Goal: Check status: Check status

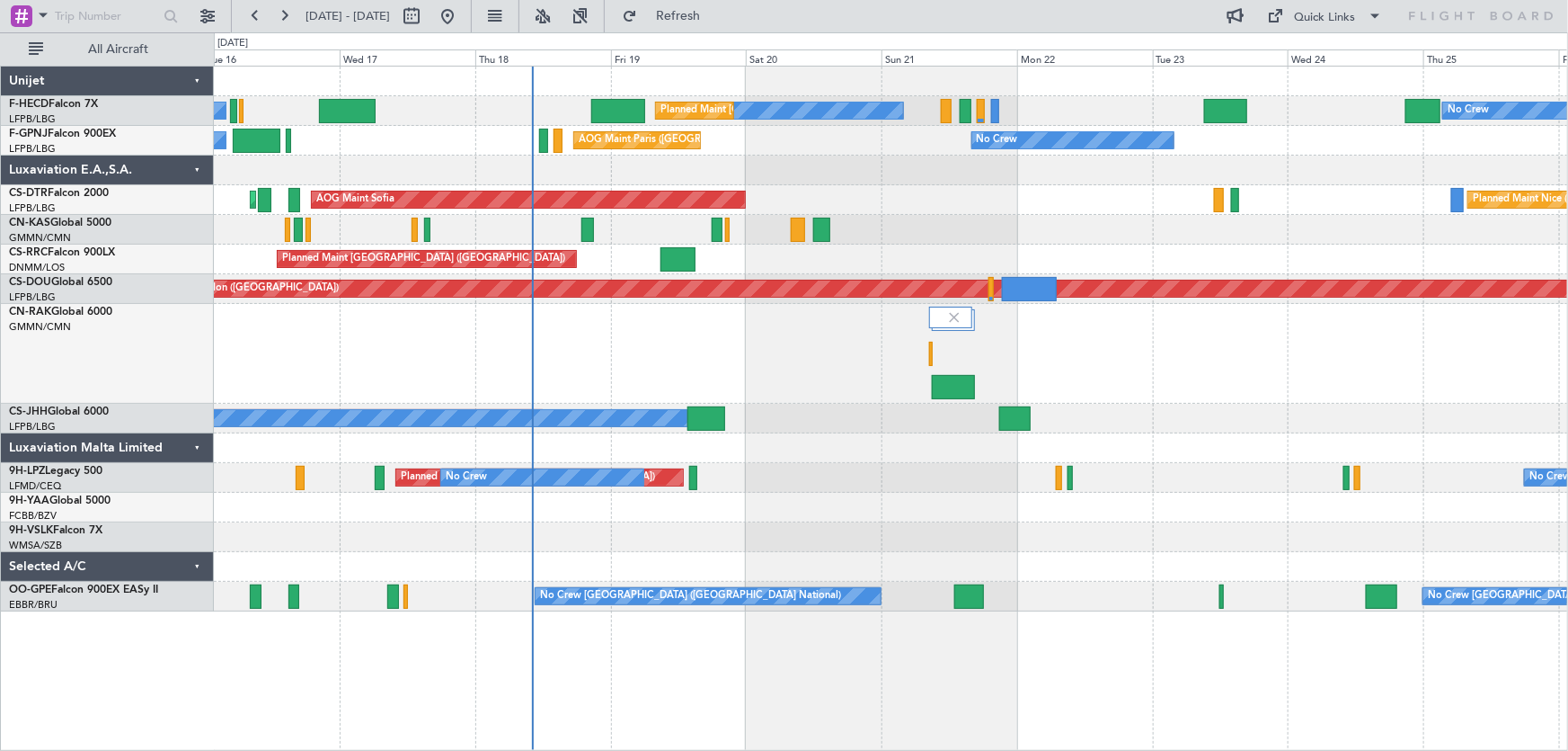
click at [692, 218] on div "No Crew Planned Maint [GEOGRAPHIC_DATA] ([GEOGRAPHIC_DATA]) No Crew No Crew No …" at bounding box center [891, 338] width 1355 height 545
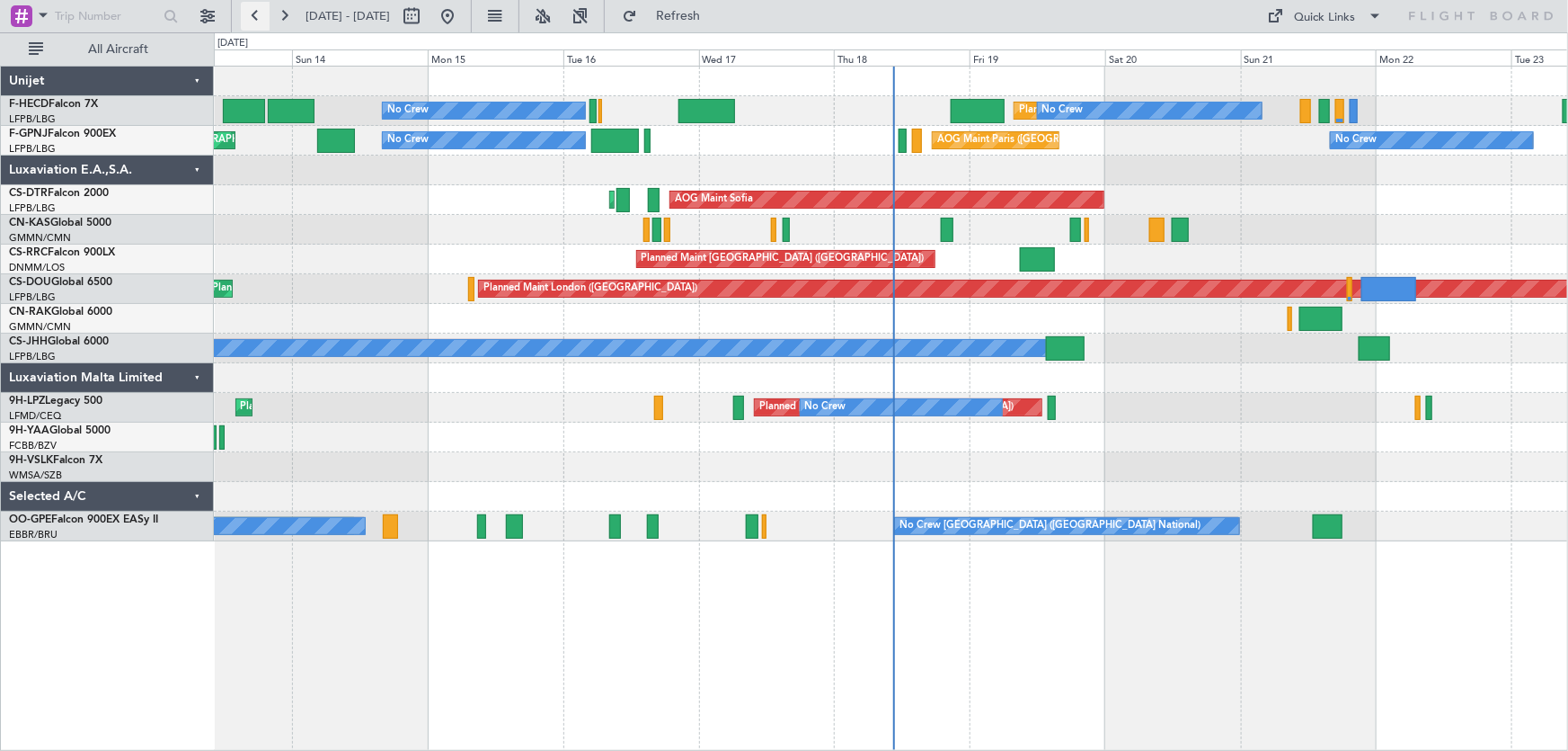
click at [260, 18] on button at bounding box center [255, 16] width 29 height 29
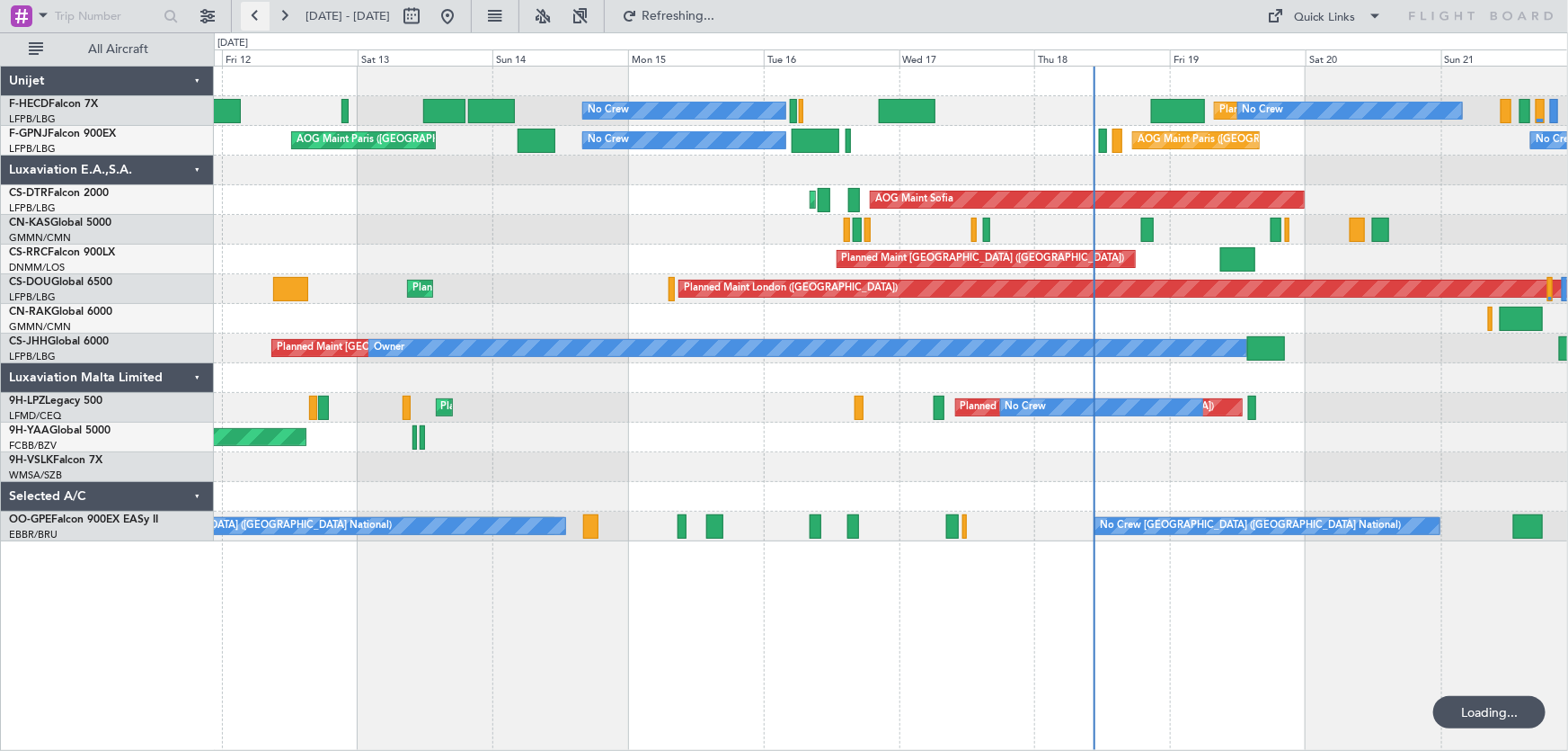
click at [260, 18] on button at bounding box center [255, 16] width 29 height 29
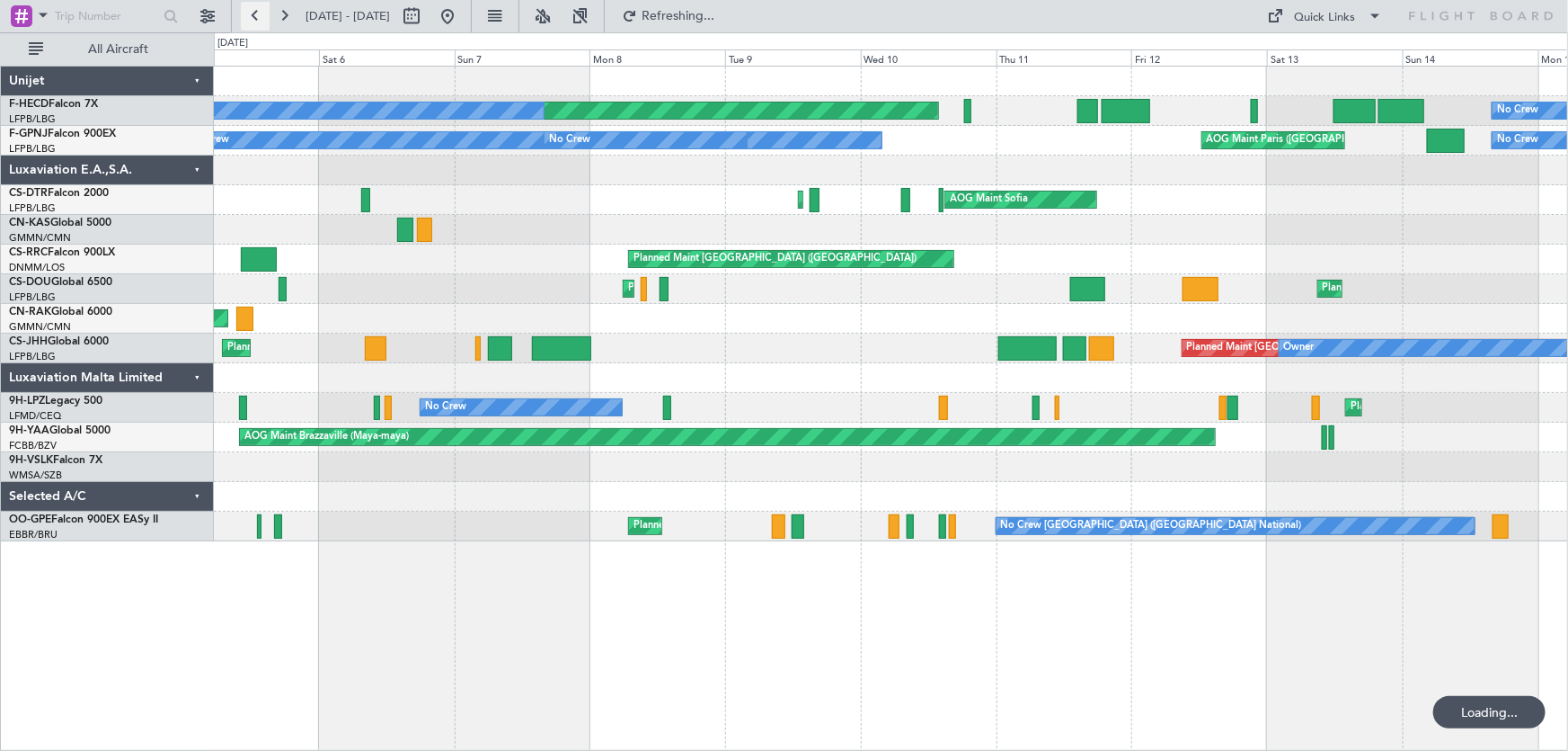
click at [260, 18] on button at bounding box center [255, 16] width 29 height 29
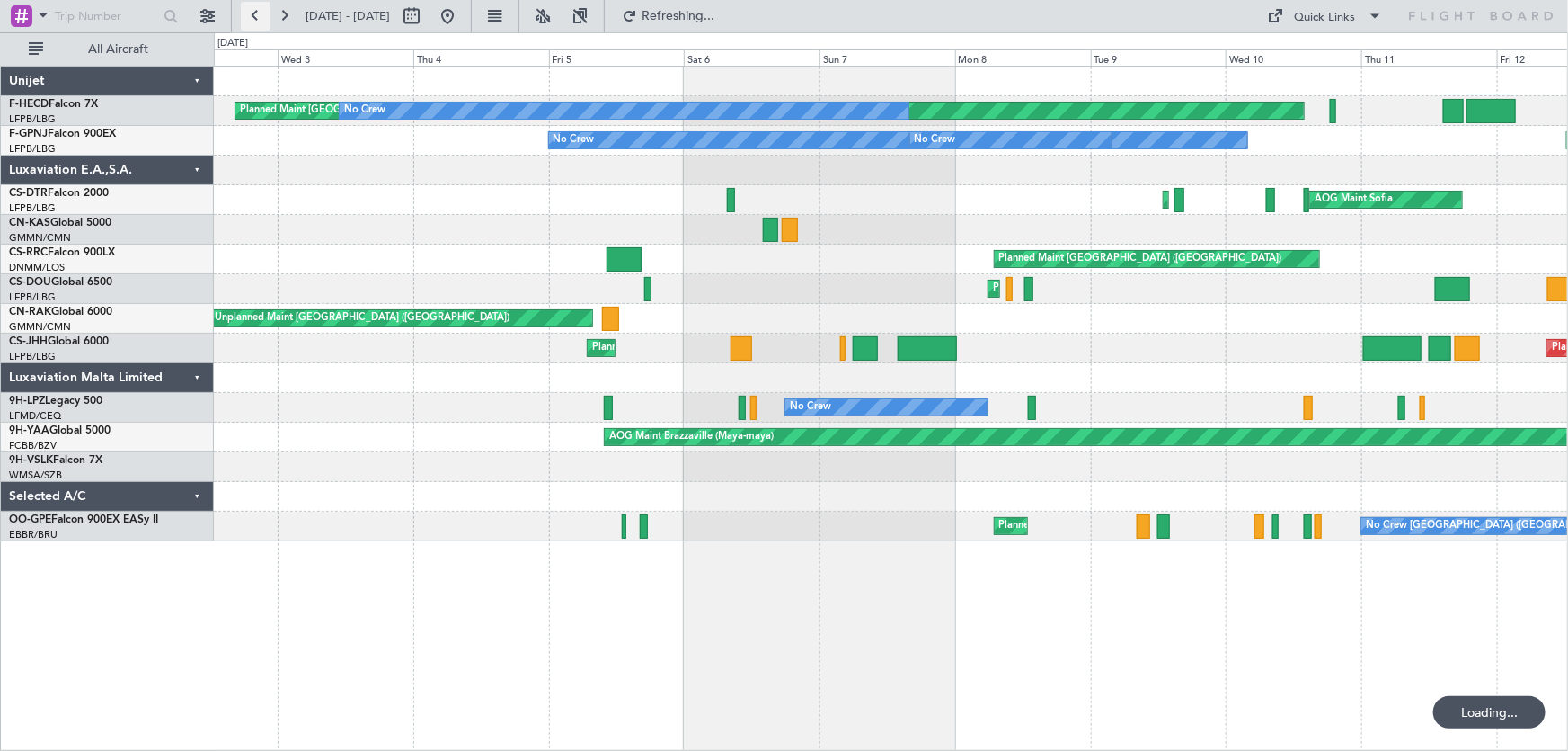
click at [260, 18] on button at bounding box center [255, 16] width 29 height 29
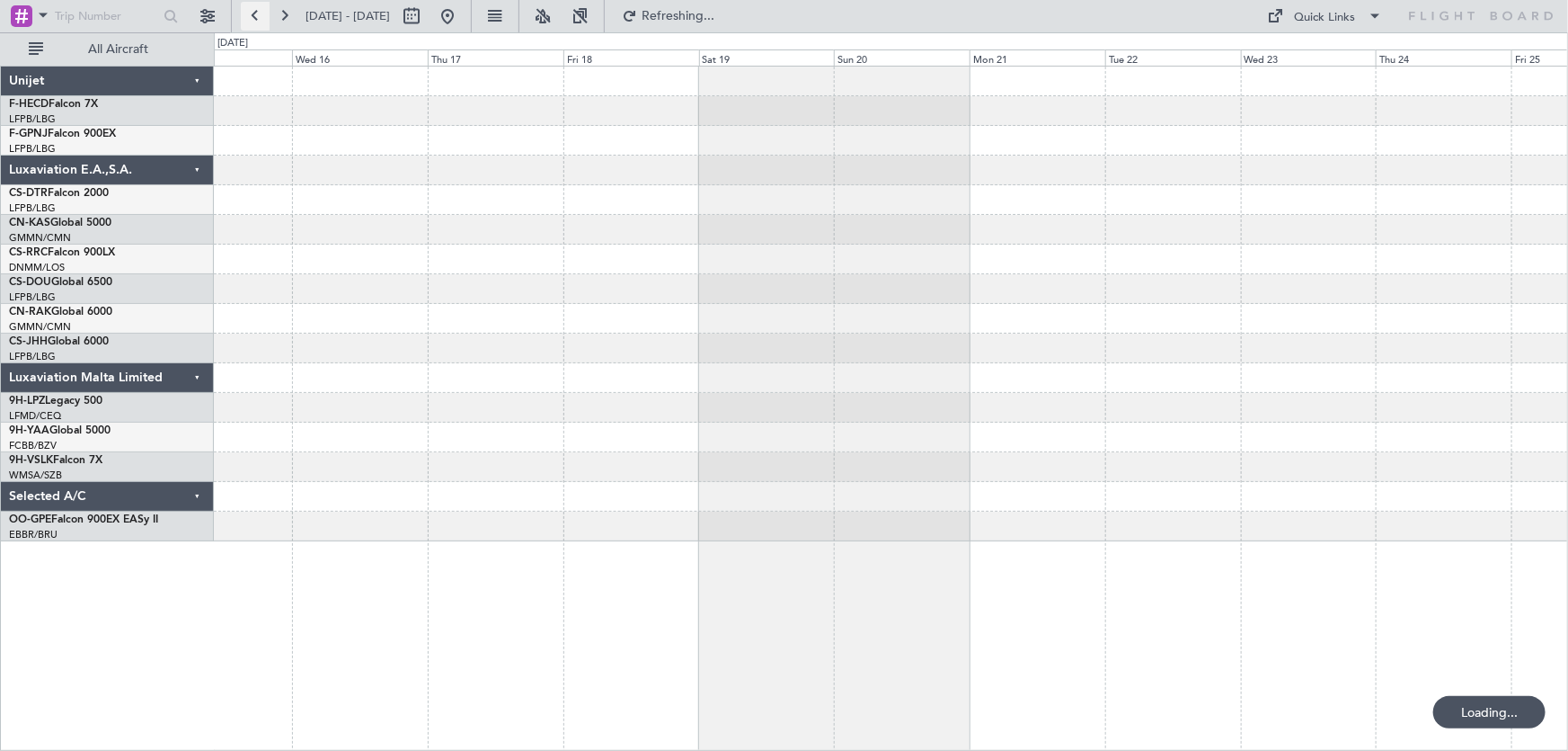
click at [260, 18] on button at bounding box center [255, 16] width 29 height 29
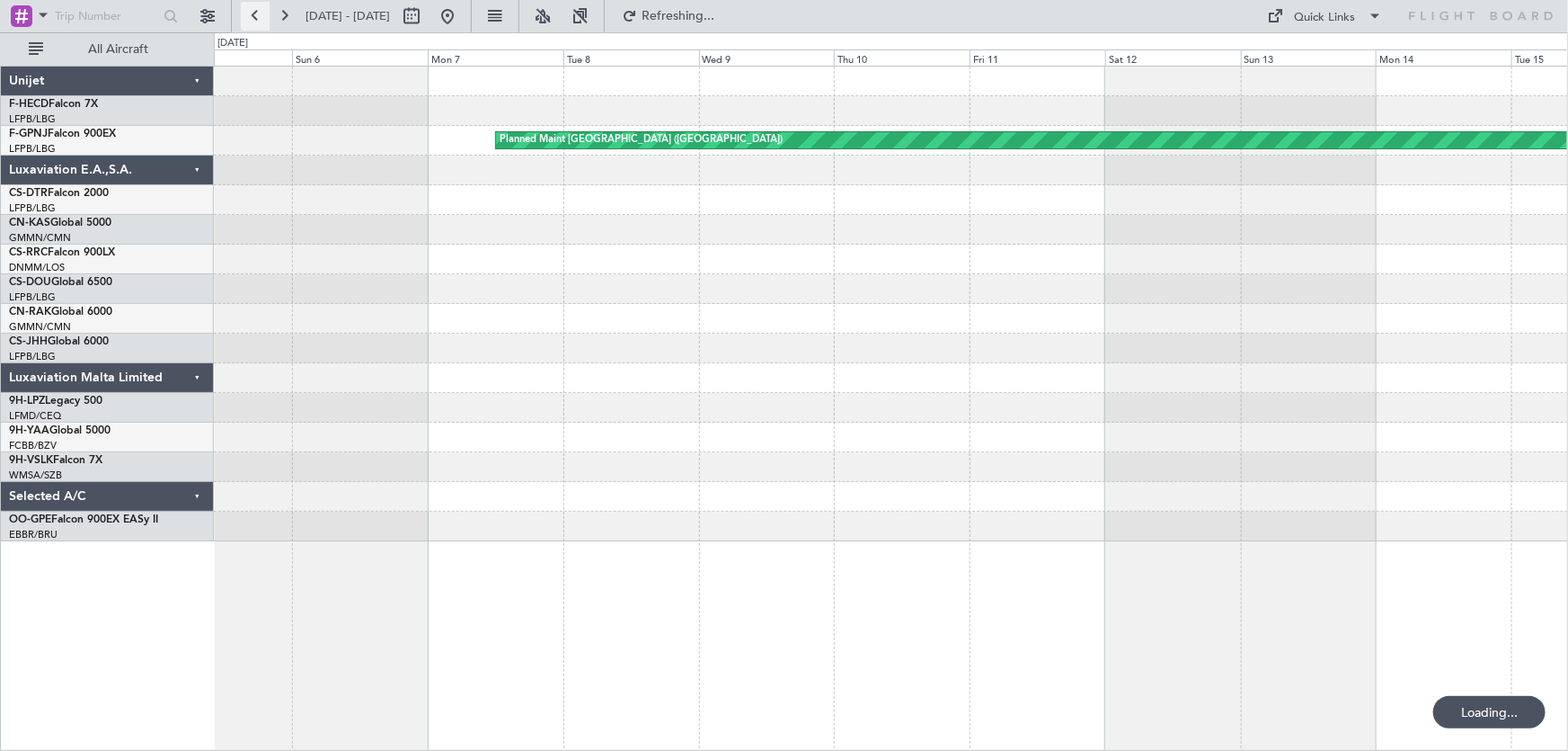
click at [260, 18] on button at bounding box center [255, 16] width 29 height 29
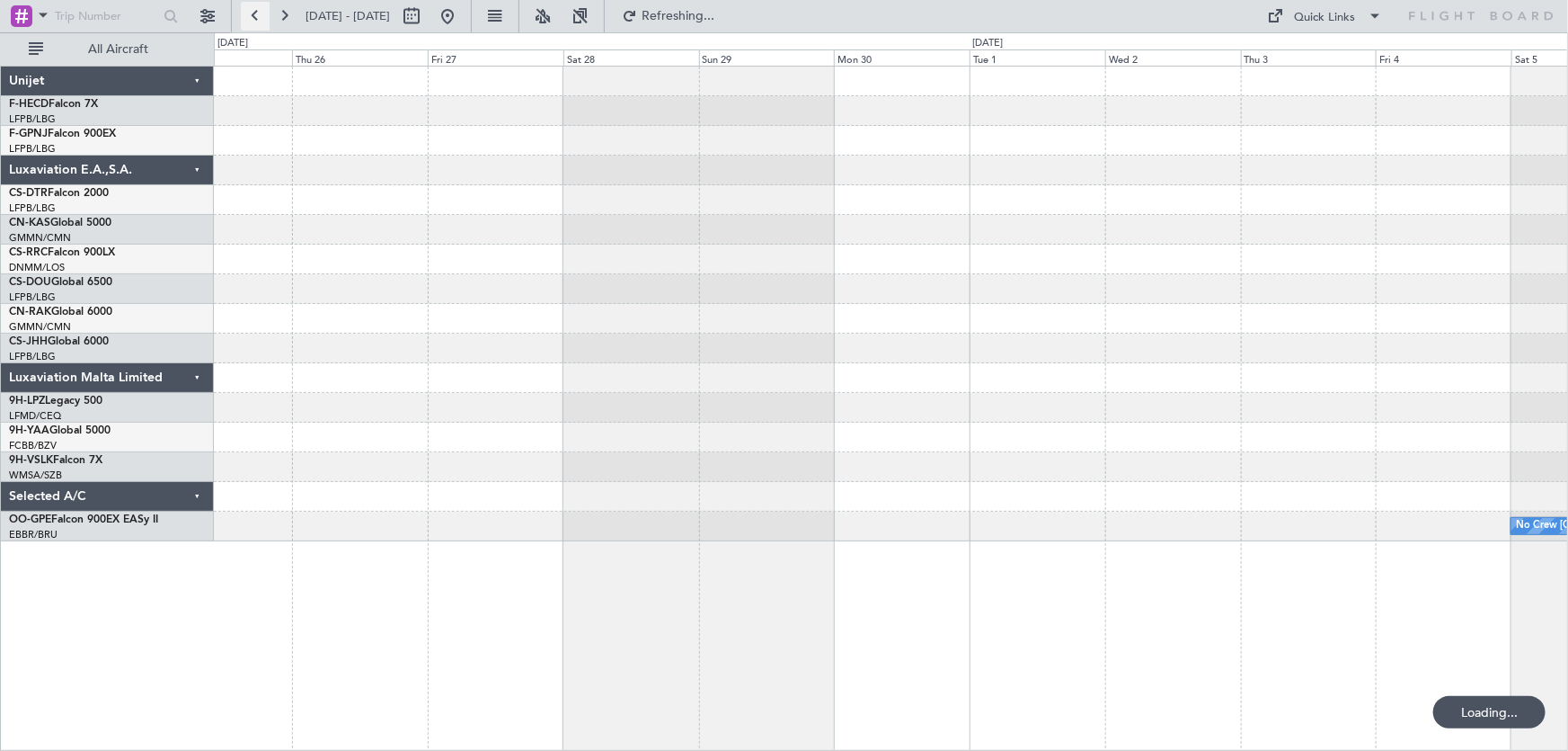
click at [254, 18] on button at bounding box center [255, 16] width 29 height 29
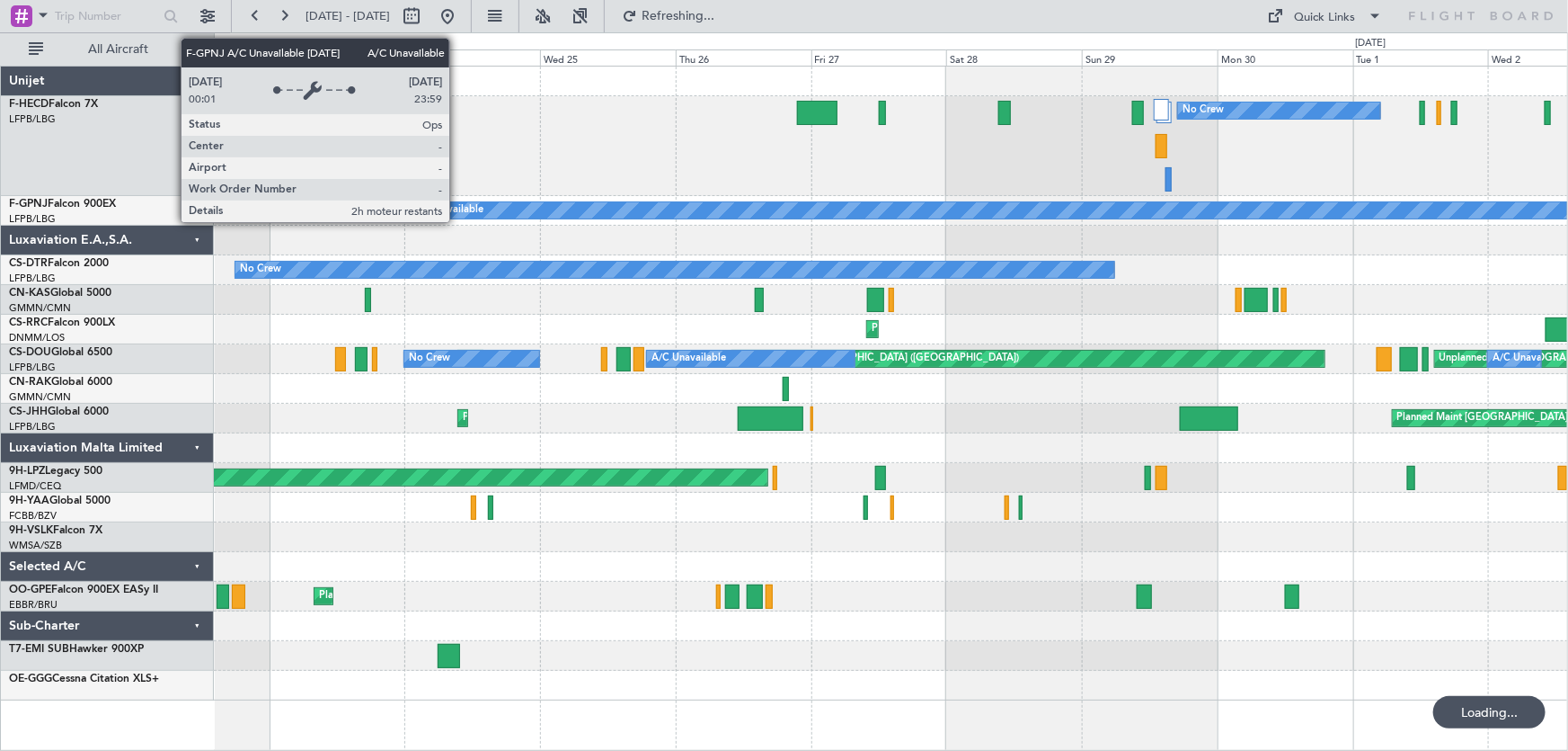
click at [552, 267] on div "Unplanned Maint Paris (Le Bourget) No Crew No Crew A/C Unavailable No Crew A/C …" at bounding box center [891, 383] width 1355 height 634
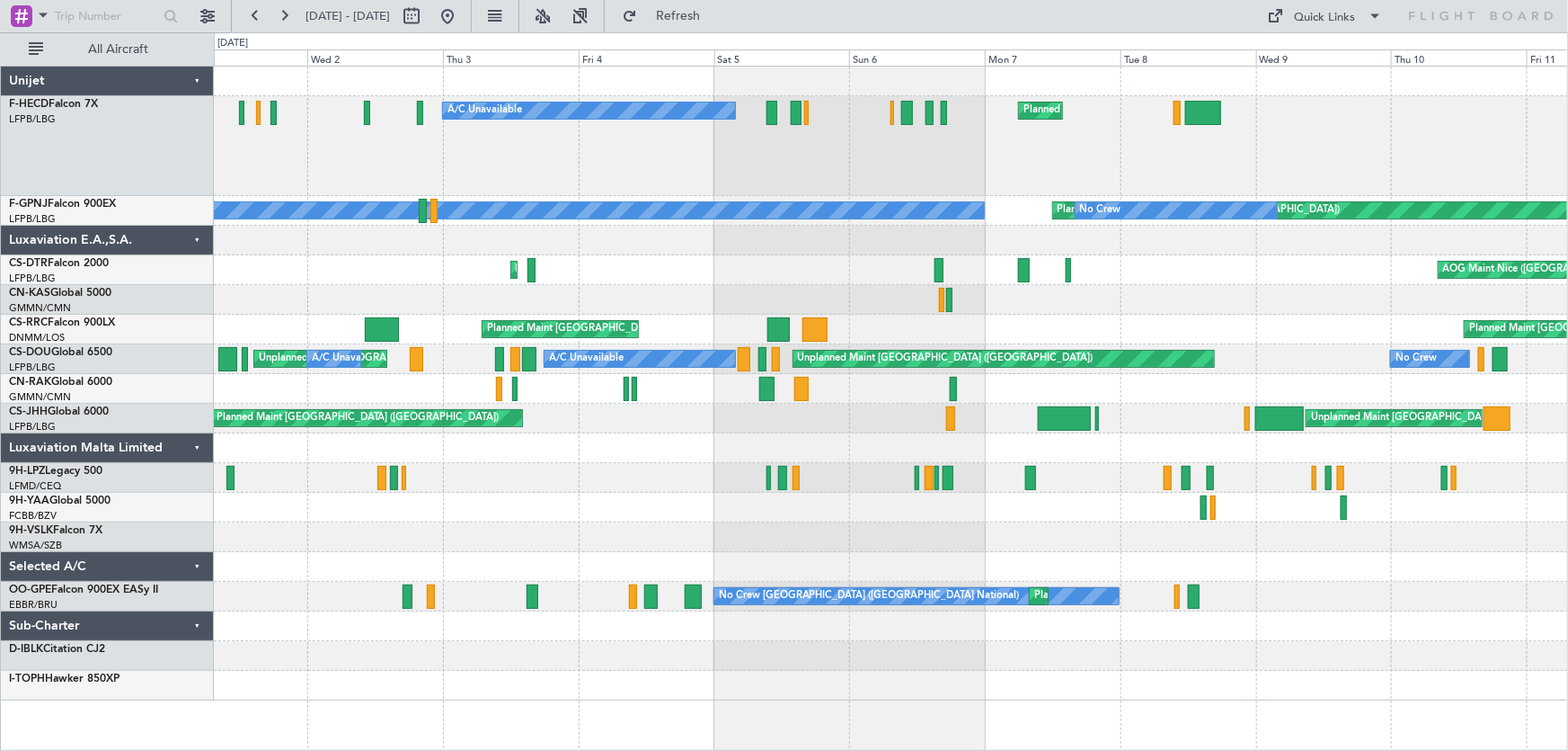
click at [334, 245] on div "A/C Unavailable Planned Maint Paris (Le Bourget) Unplanned Maint Paris (Le Bour…" at bounding box center [891, 383] width 1355 height 634
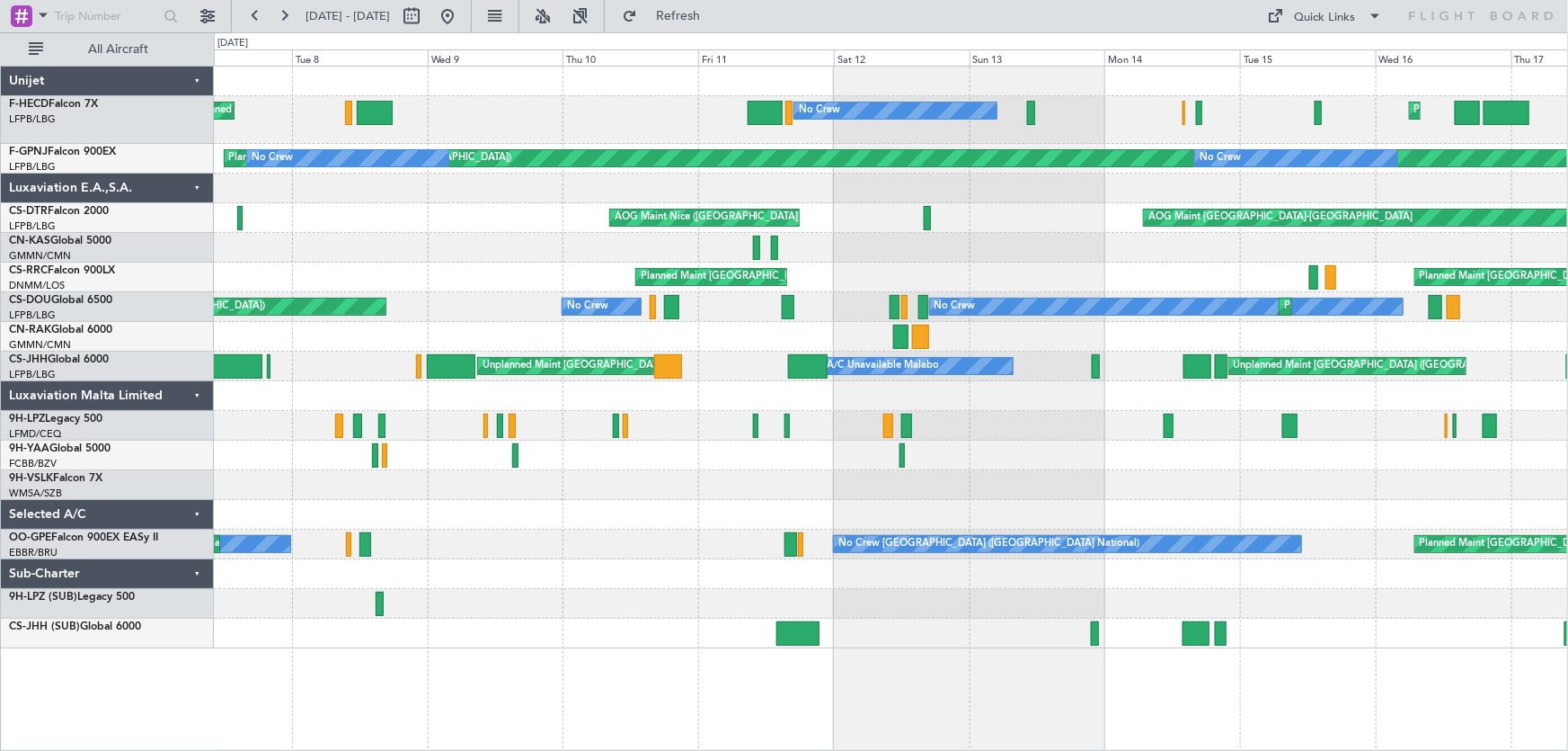
click at [746, 225] on div "Planned Maint Paris (Le Bourget) No Crew Planned Maint Paris (Le Bourget) No Cr…" at bounding box center [891, 357] width 1355 height 582
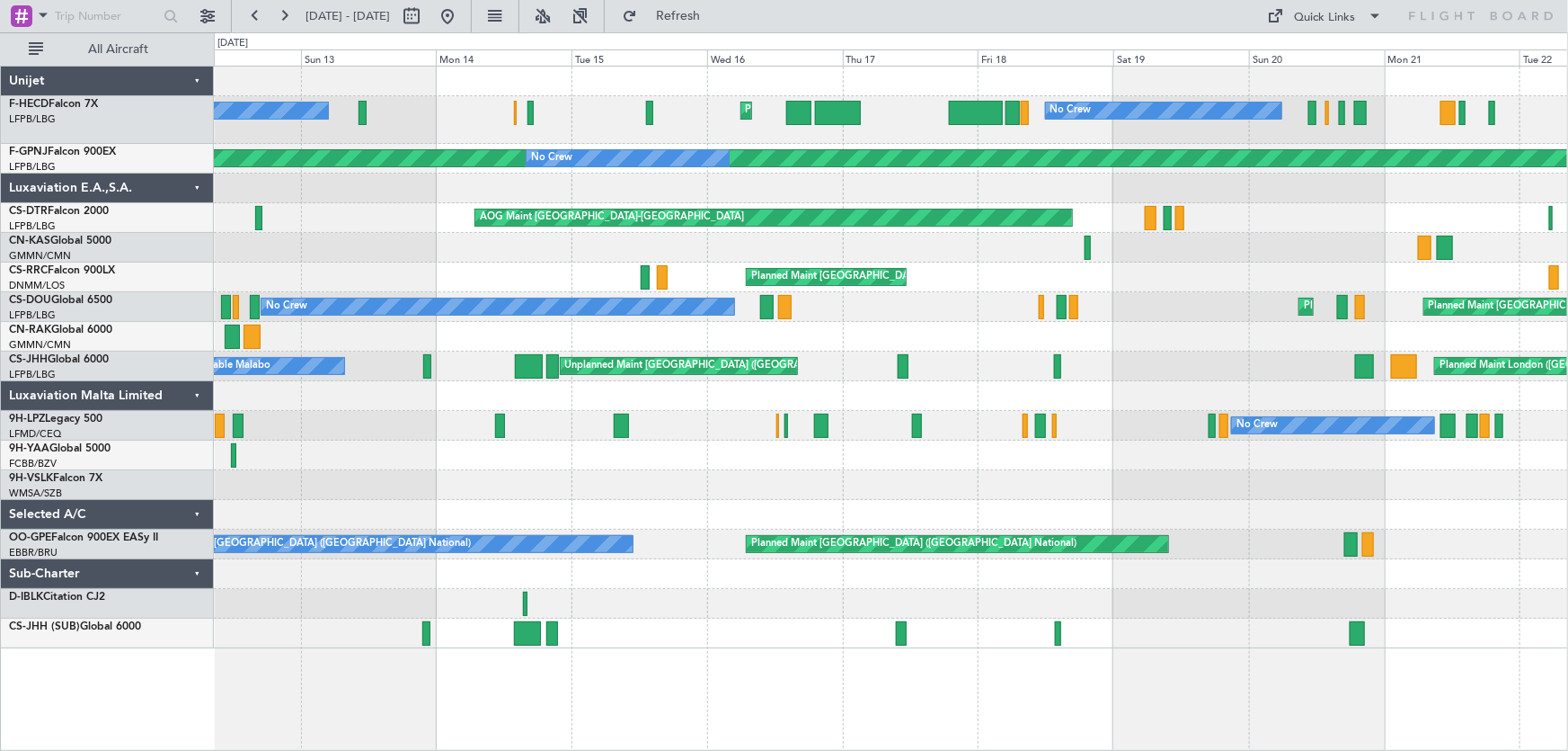
click at [883, 231] on div "Planned Maint Paris (Le Bourget) No Crew No Crew Planned Maint Paris (Le Bourge…" at bounding box center [891, 357] width 1355 height 582
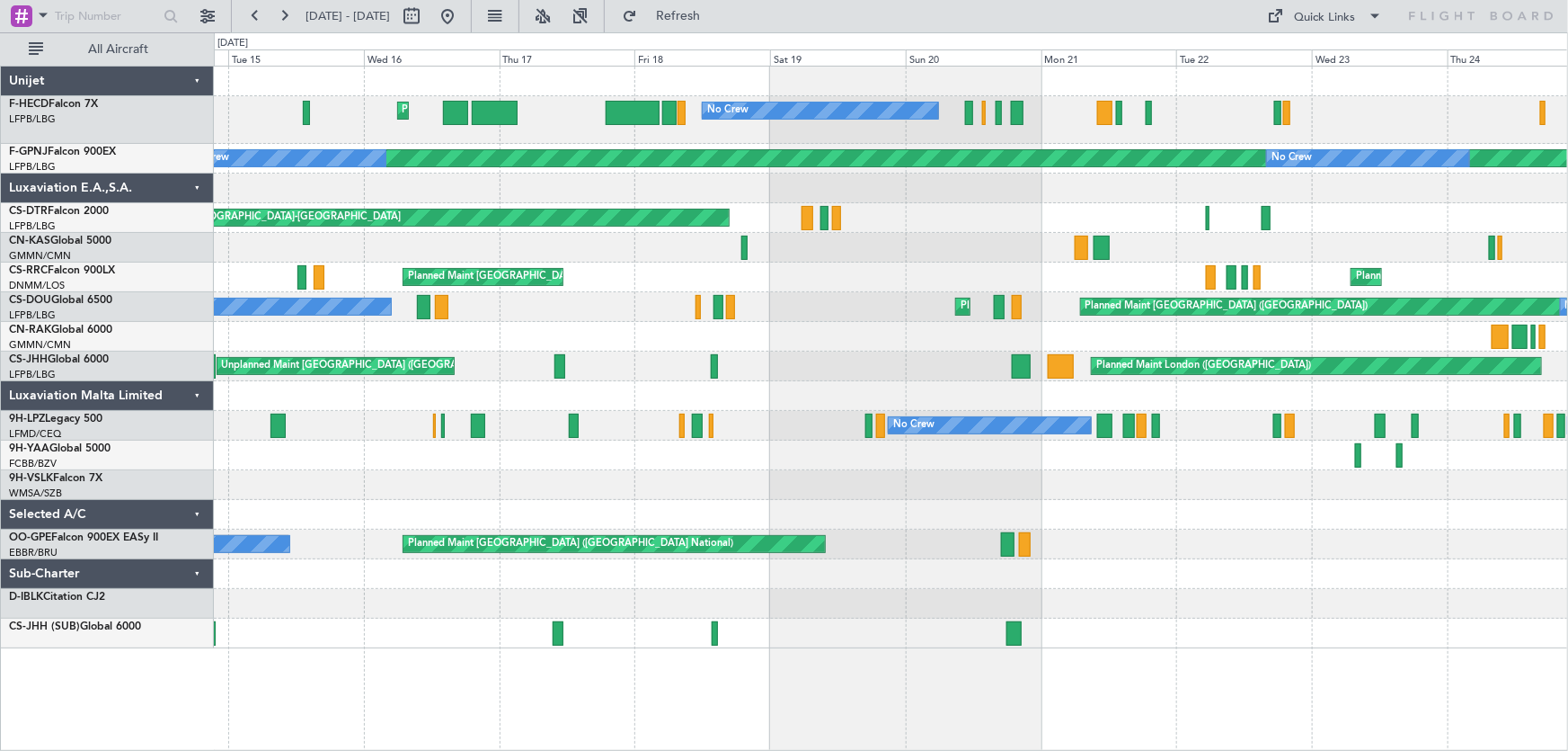
click at [819, 203] on div "Planned Maint Paris (Le Bourget) No Crew No Crew Nassau (Lynden Pindling Intl) …" at bounding box center [891, 357] width 1355 height 582
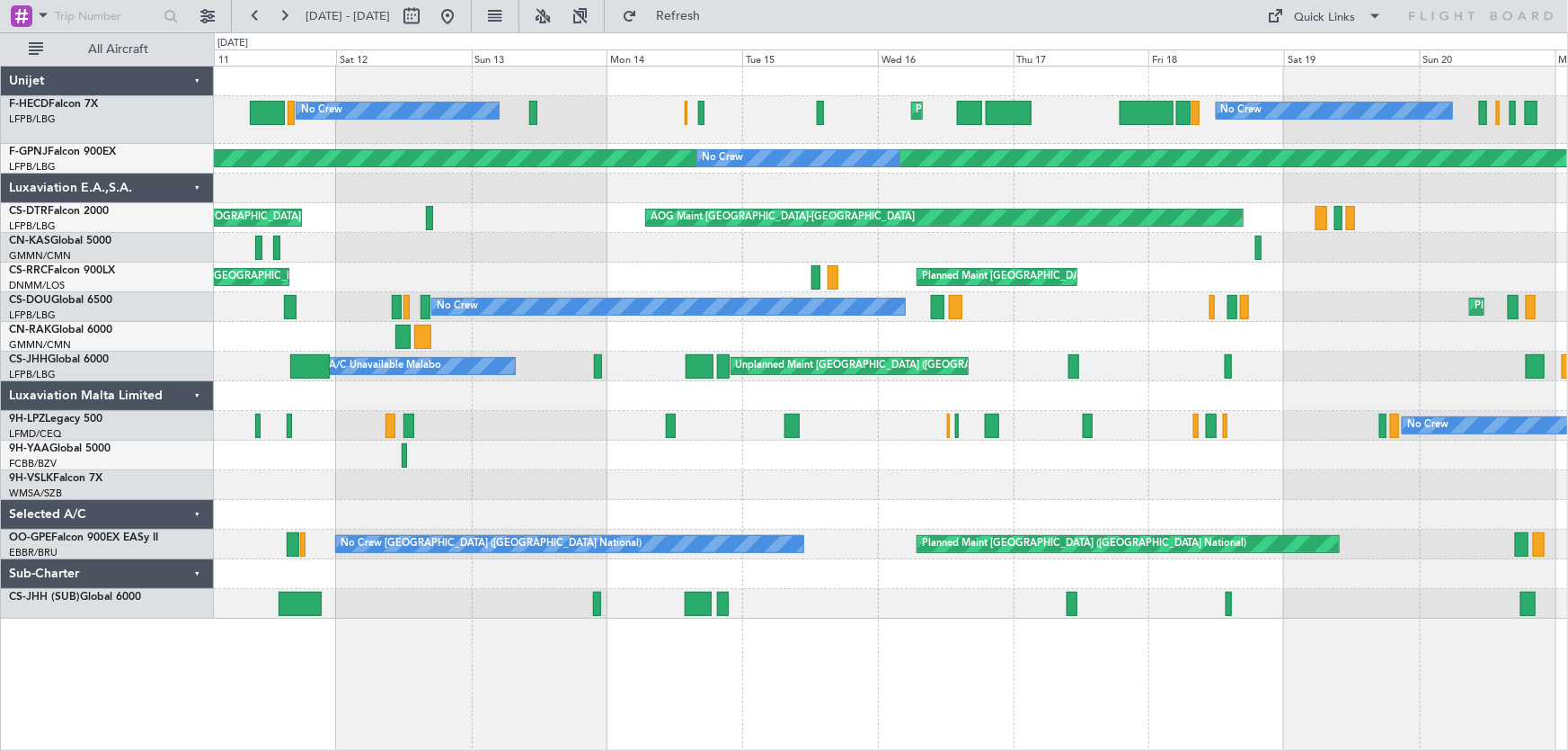
click at [1230, 276] on div "Planned Maint Paris (Le Bourget) No Crew No Crew Planned Maint Paris (Le Bourge…" at bounding box center [891, 342] width 1355 height 552
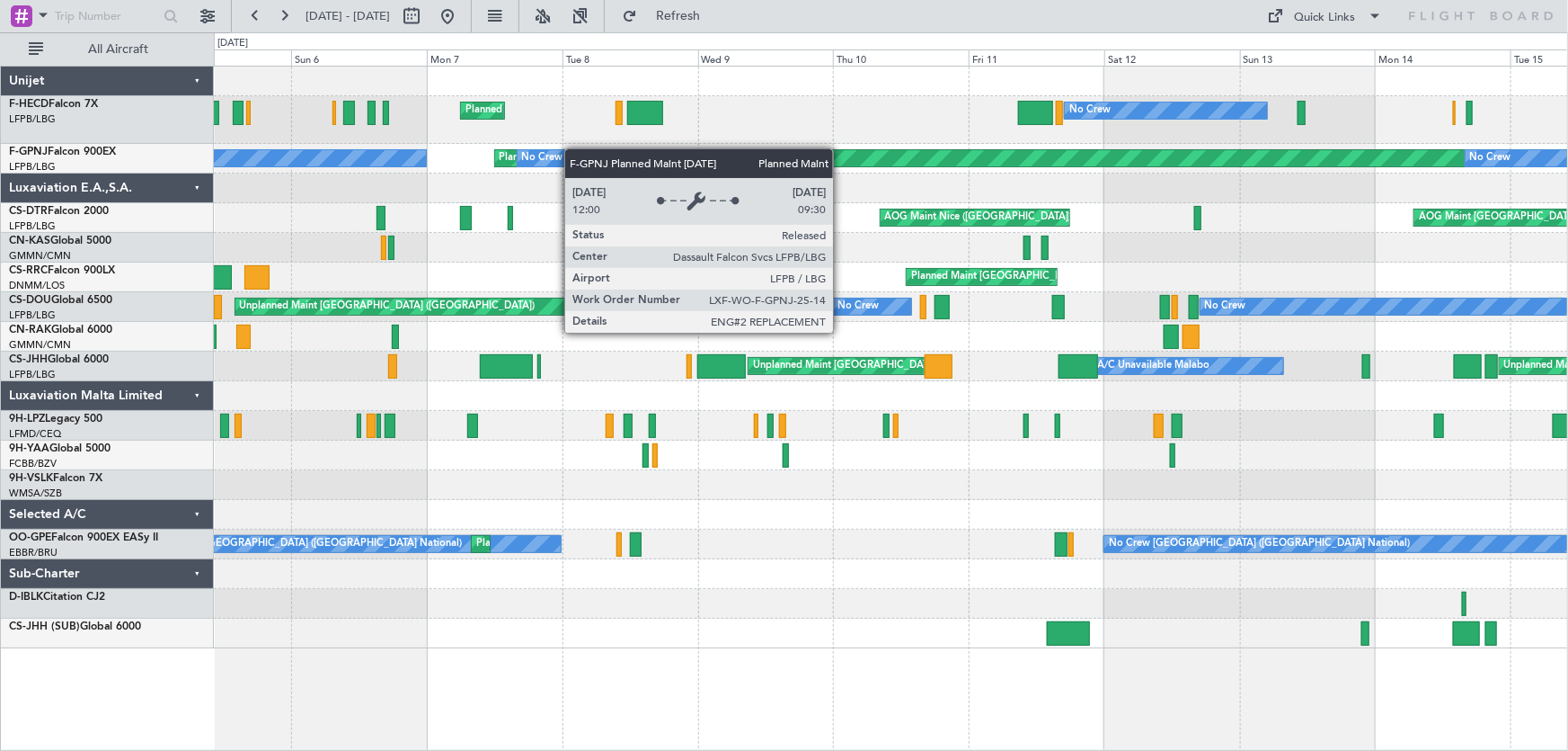
click at [1043, 153] on div "Planned Maint Paris (Le Bourget) No Crew No Crew A/C Unavailable" at bounding box center [891, 158] width 1355 height 30
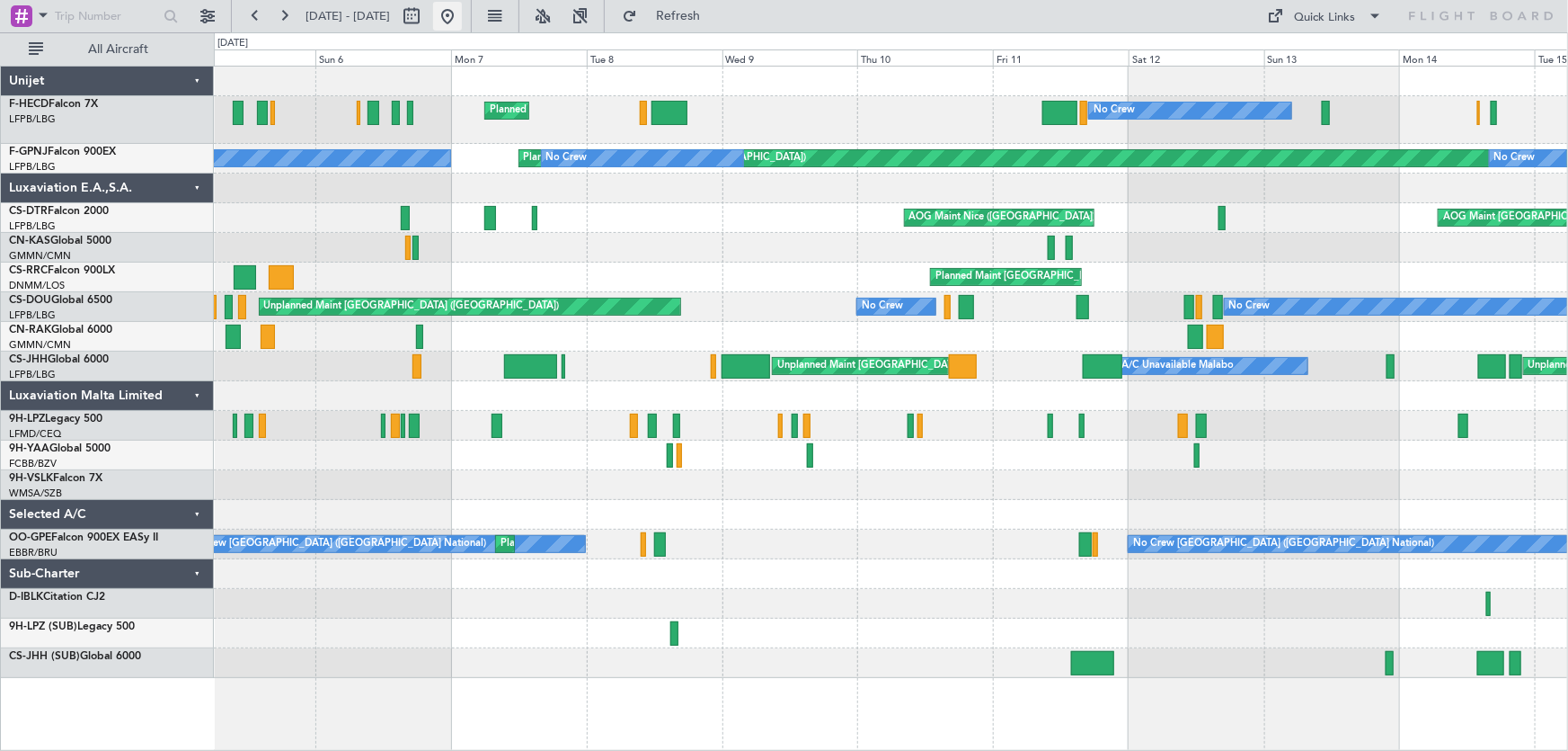
click at [462, 12] on button at bounding box center [447, 16] width 29 height 29
